Goal: Task Accomplishment & Management: Manage account settings

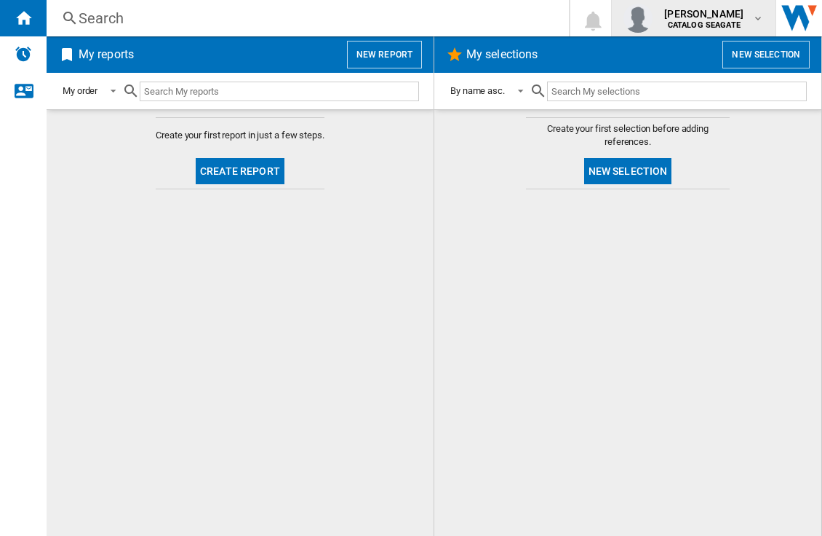
click at [715, 12] on span "kevin stahler" at bounding box center [703, 14] width 79 height 15
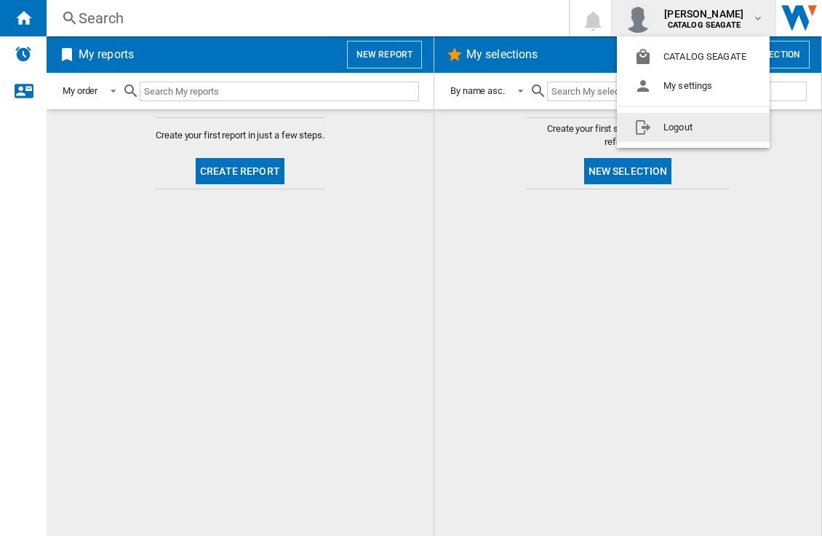
click at [705, 127] on button "Logout" at bounding box center [693, 127] width 153 height 29
